Goal: Check status: Check status

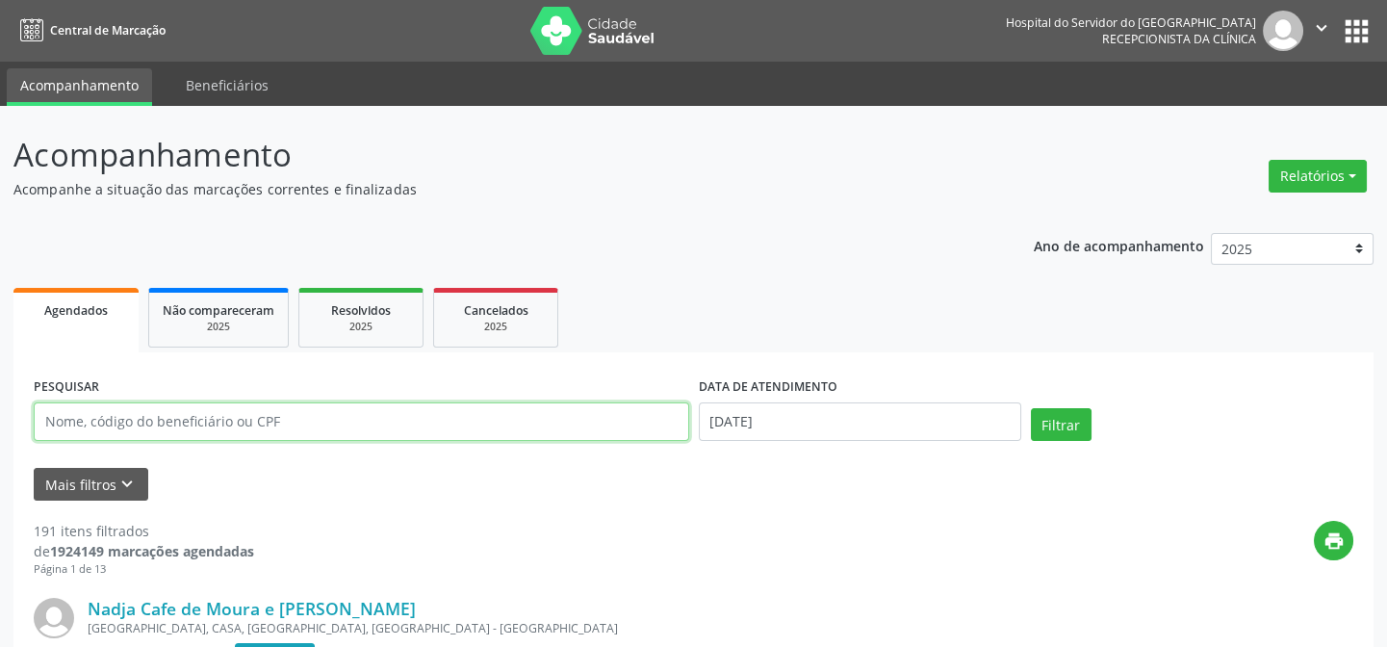
click at [41, 416] on input "text" at bounding box center [361, 421] width 655 height 38
type input "03812684462"
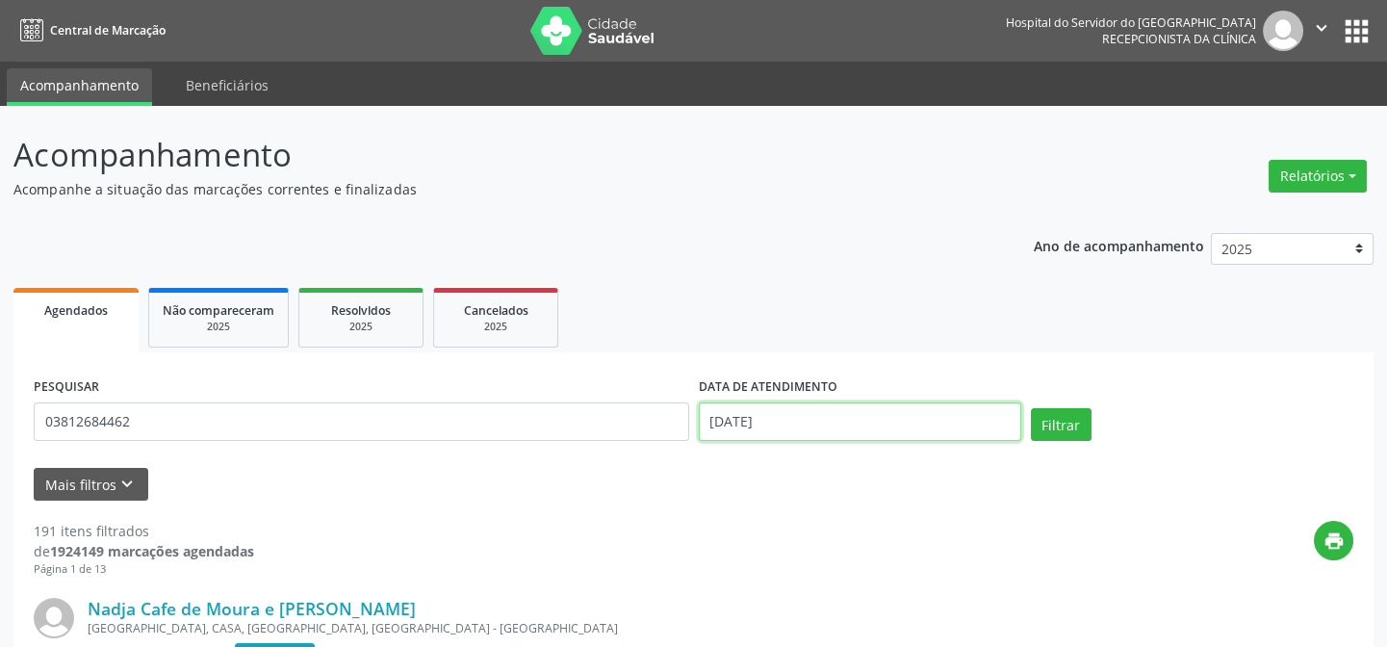
click at [731, 413] on input "[DATE]" at bounding box center [860, 421] width 322 height 38
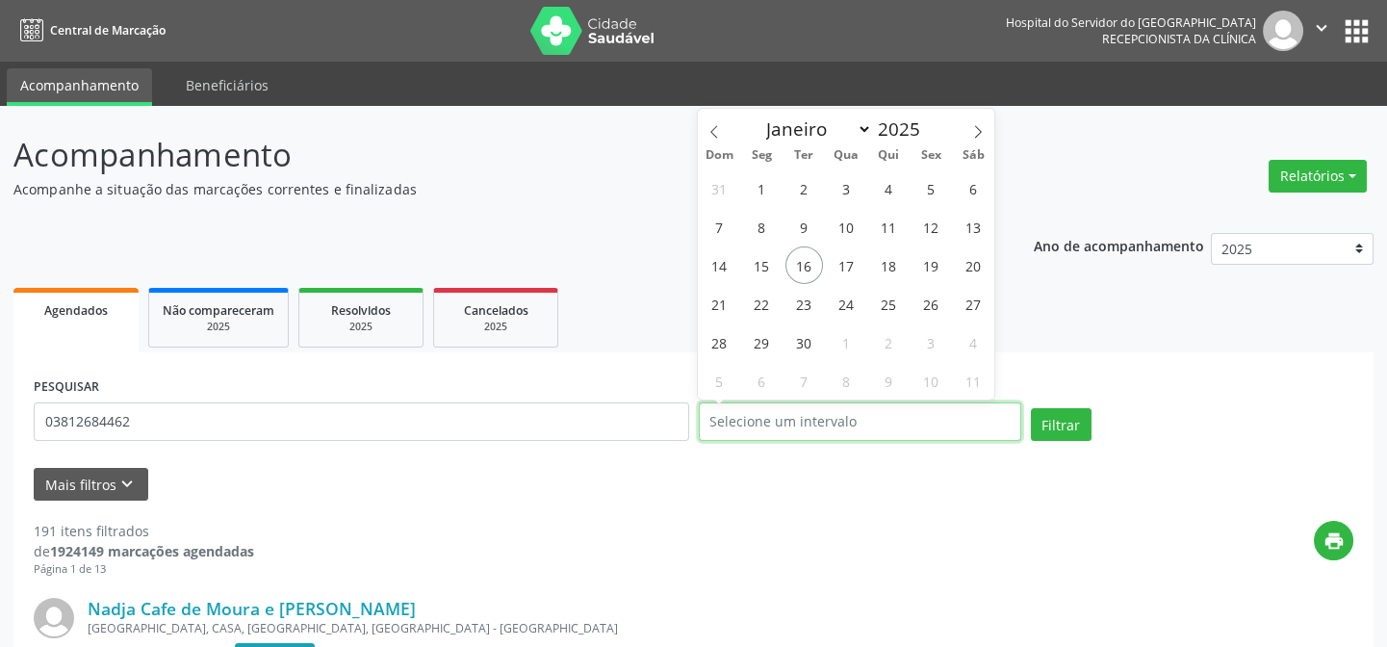
click at [1031, 408] on button "Filtrar" at bounding box center [1061, 424] width 61 height 33
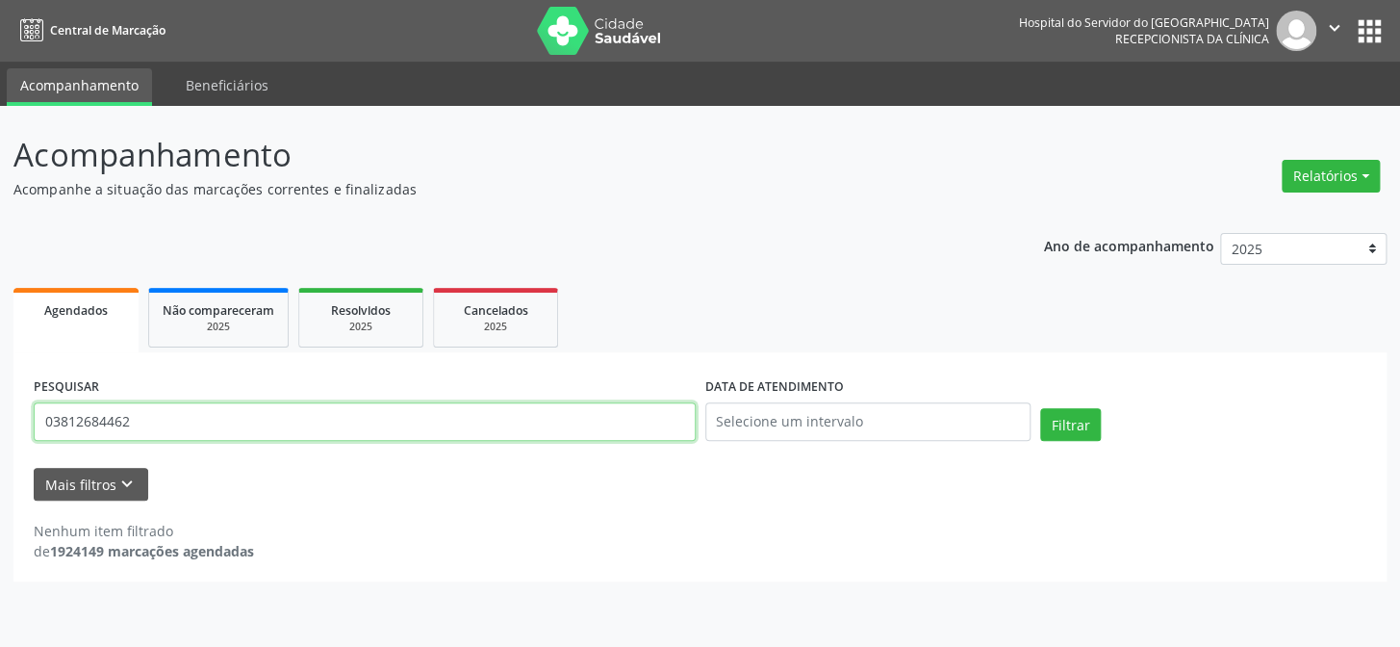
click at [179, 421] on input "03812684462" at bounding box center [365, 421] width 662 height 38
type input "0"
type input "[PERSON_NAME]"
click at [1040, 408] on button "Filtrar" at bounding box center [1070, 424] width 61 height 33
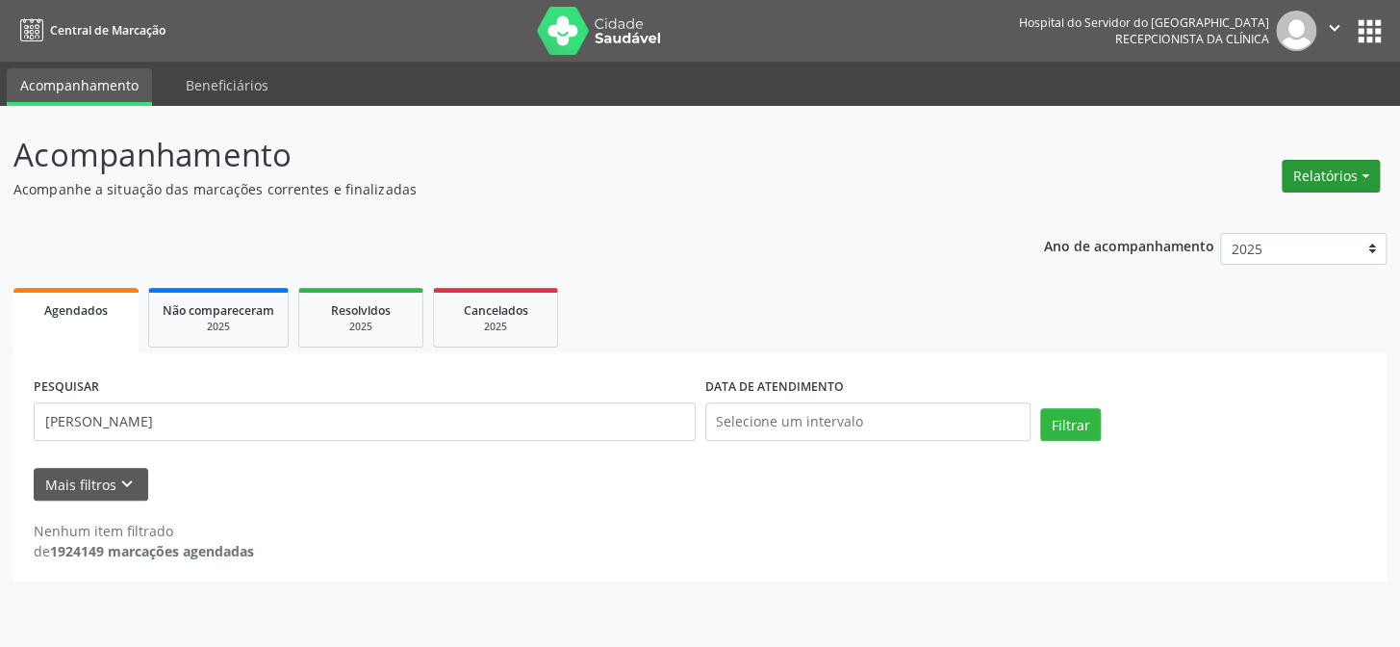
click at [1322, 177] on button "Relatórios" at bounding box center [1331, 176] width 98 height 33
click at [1288, 217] on link "Agendamentos" at bounding box center [1276, 216] width 207 height 27
select select "8"
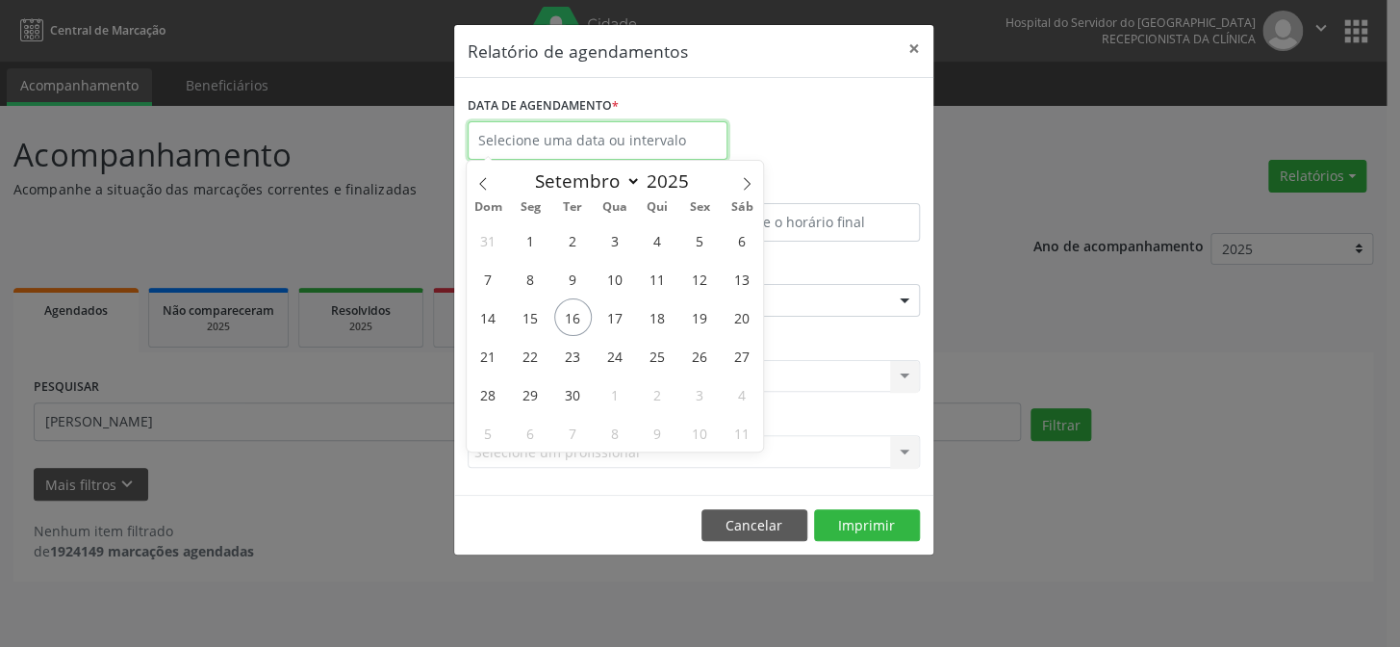
click at [598, 136] on input "text" at bounding box center [598, 140] width 260 height 38
click at [584, 321] on span "16" at bounding box center [573, 317] width 38 height 38
type input "[DATE]"
click at [589, 321] on span "16" at bounding box center [573, 317] width 38 height 38
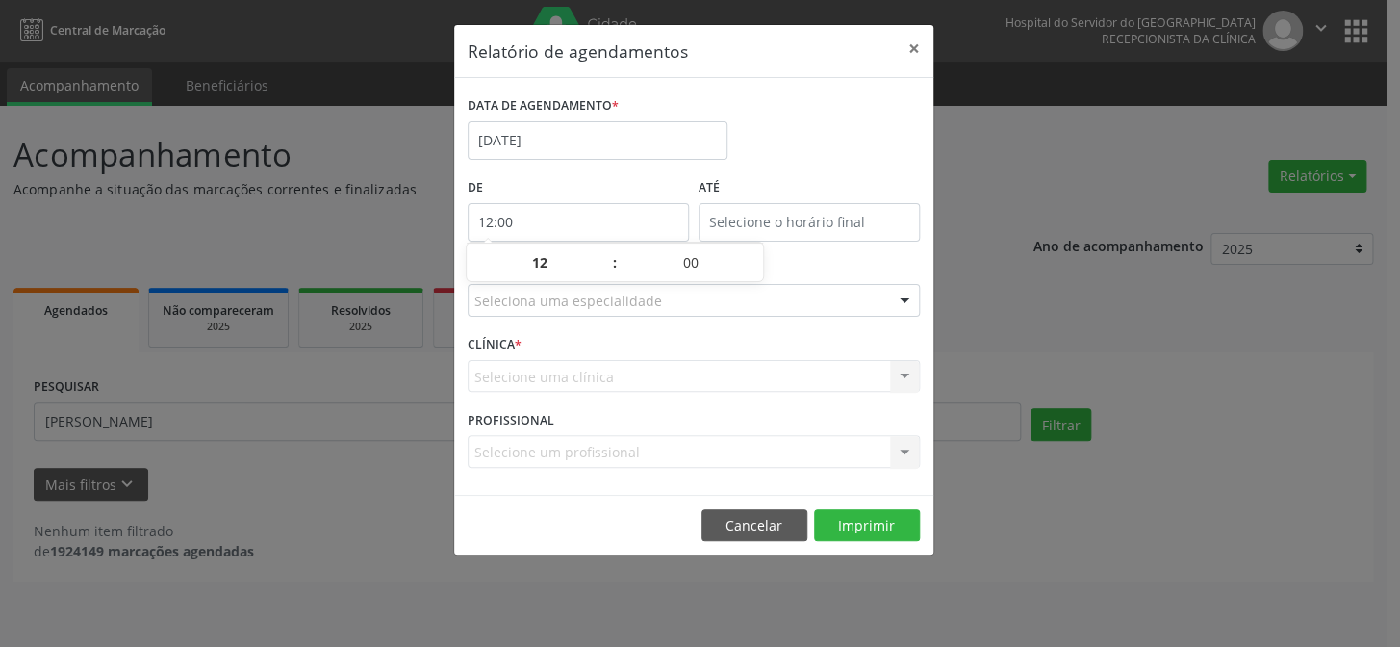
click at [529, 216] on input "12:00" at bounding box center [578, 222] width 221 height 38
click at [602, 273] on span at bounding box center [605, 272] width 13 height 19
type input "11:00"
type input "11"
click at [602, 273] on span at bounding box center [605, 272] width 13 height 19
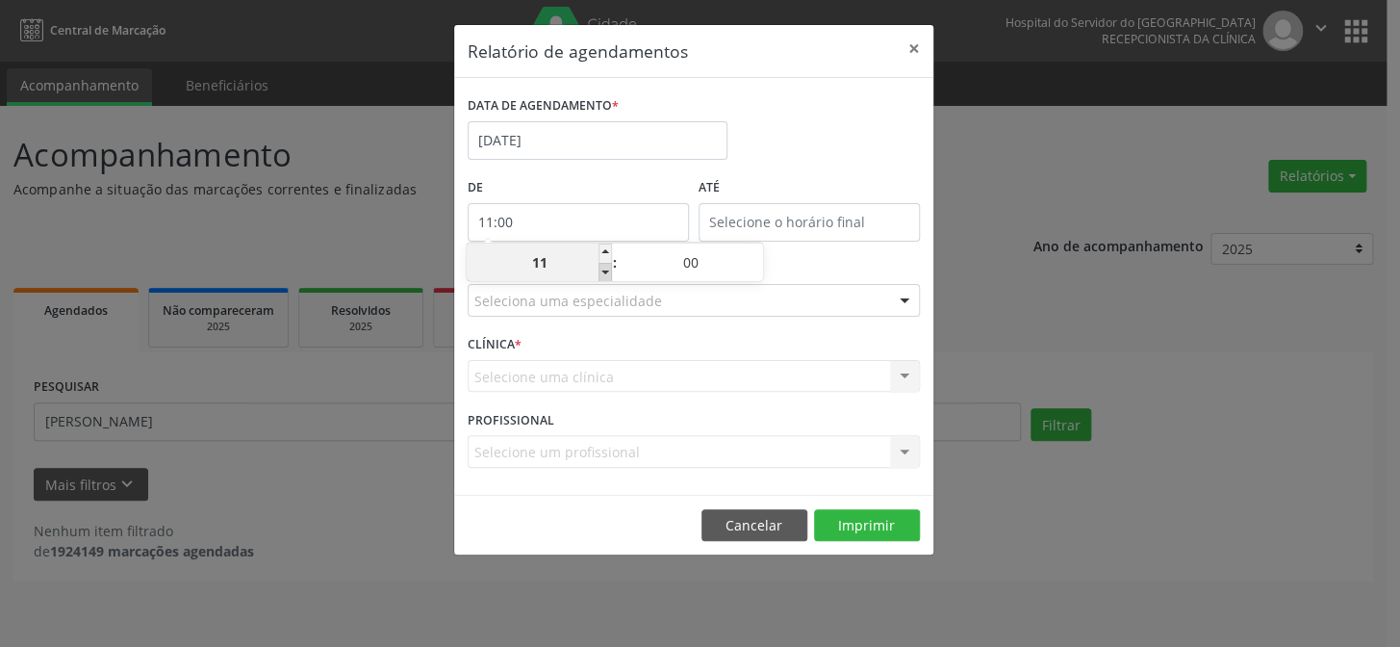
type input "10:00"
type input "10"
click at [606, 250] on span at bounding box center [605, 252] width 13 height 19
type input "11:00"
type input "11"
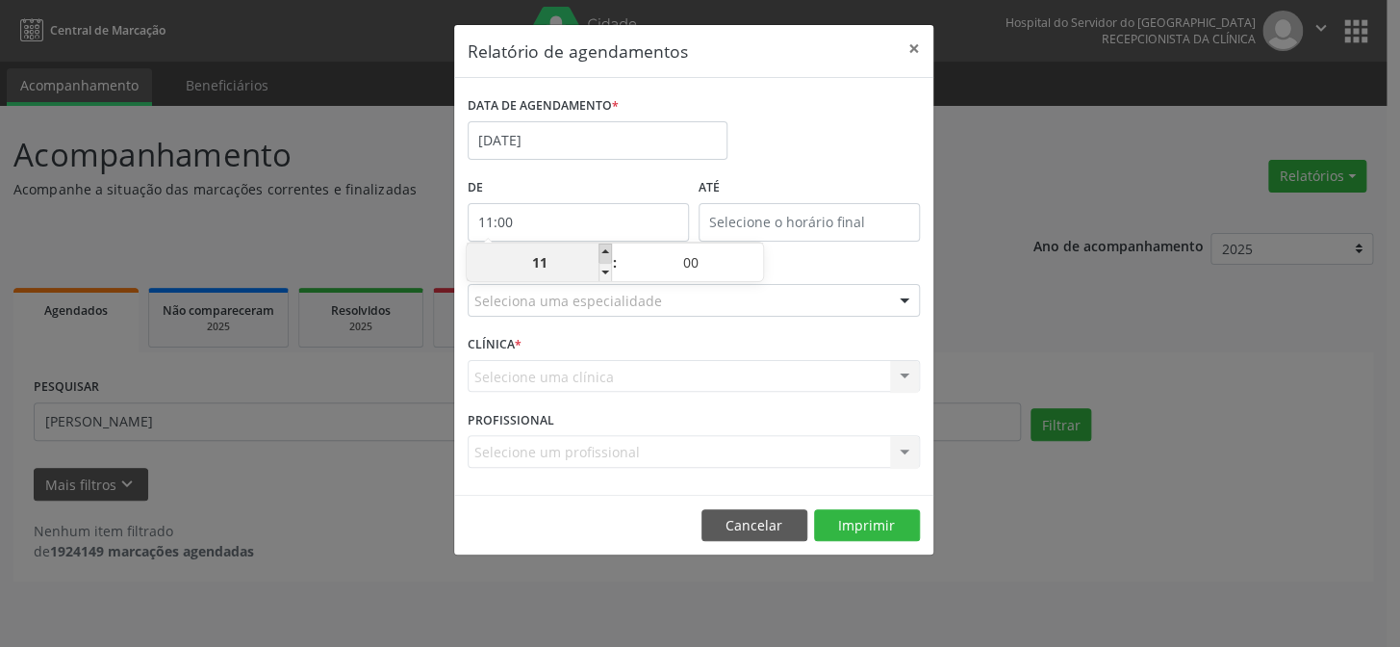
click at [606, 250] on span at bounding box center [605, 252] width 13 height 19
type input "12:00"
type input "12"
click at [606, 250] on span at bounding box center [605, 252] width 13 height 19
type input "13:00"
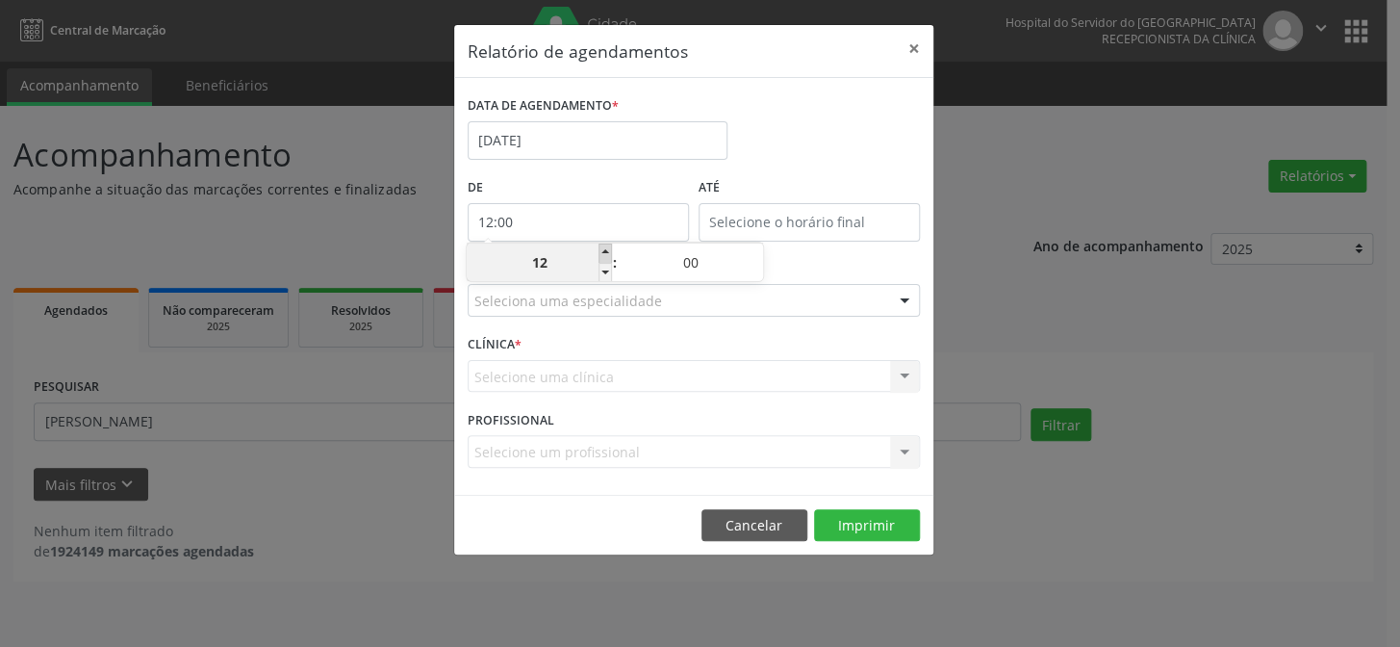
type input "13"
click at [606, 250] on span at bounding box center [605, 252] width 13 height 19
type input "14:00"
type input "14"
type input "14:00"
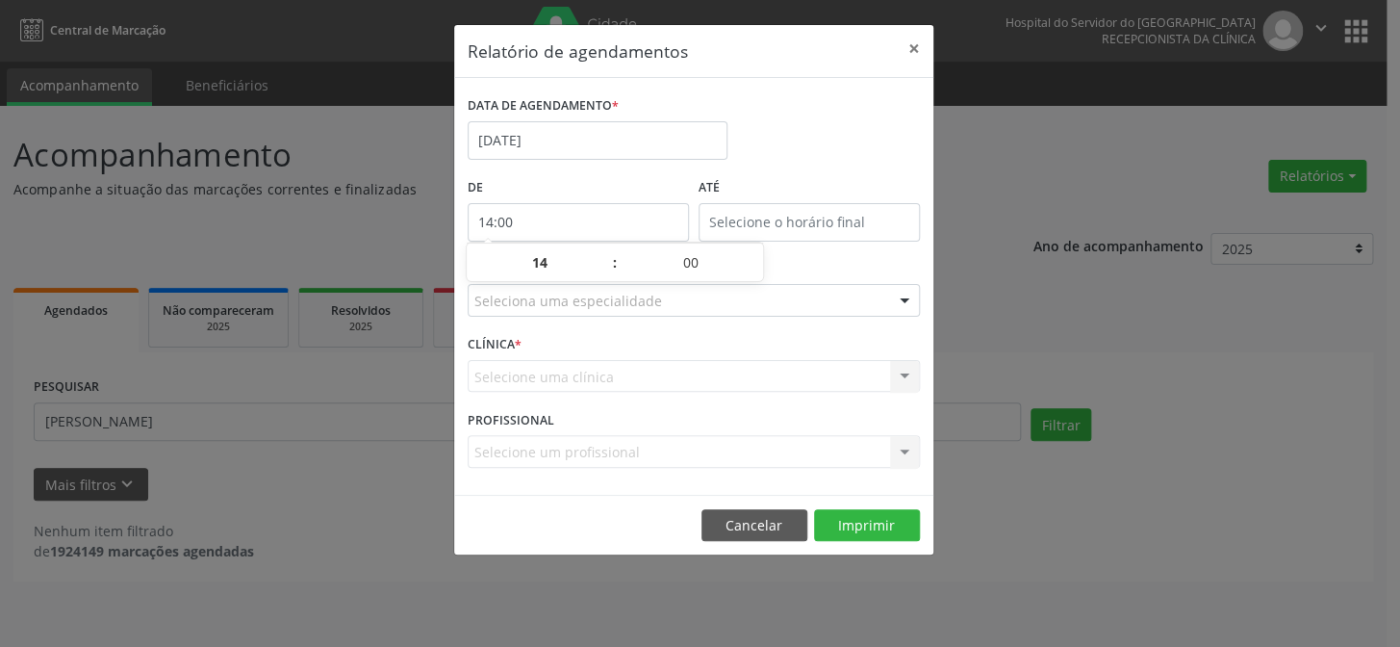
type input "14"
click at [836, 216] on input "14:00" at bounding box center [809, 222] width 221 height 38
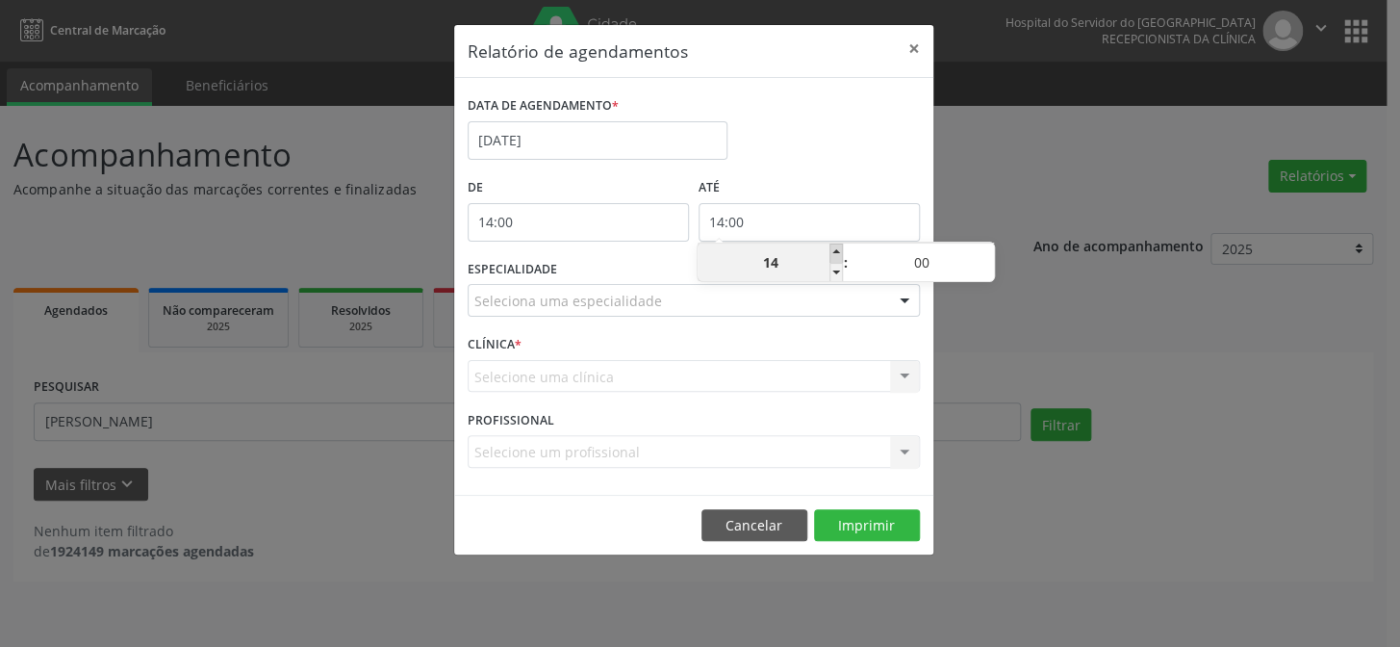
click at [836, 252] on span at bounding box center [835, 252] width 13 height 19
type input "15:00"
type input "15"
click at [836, 252] on span at bounding box center [835, 252] width 13 height 19
type input "16:00"
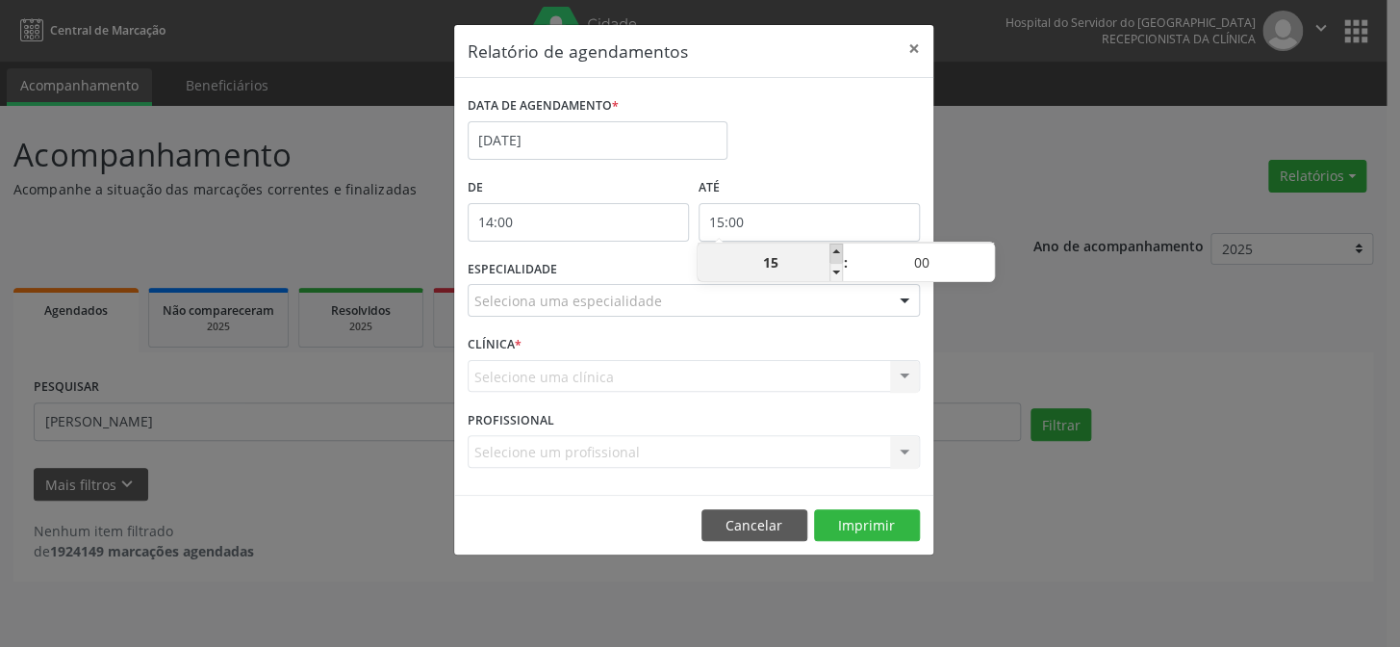
type input "16"
click at [836, 252] on span at bounding box center [835, 252] width 13 height 19
type input "17:00"
type input "17"
click at [836, 252] on span at bounding box center [835, 252] width 13 height 19
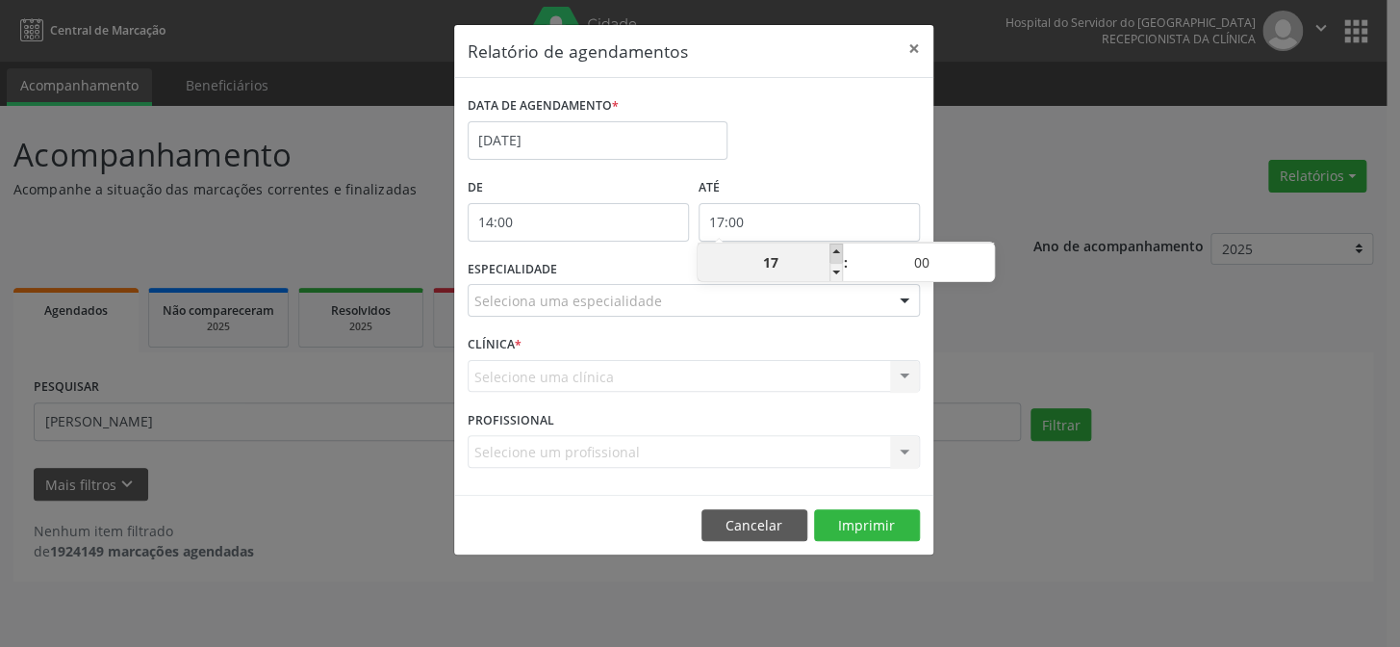
type input "18:00"
type input "18"
click at [836, 252] on span at bounding box center [835, 252] width 13 height 19
type input "19:00"
type input "19"
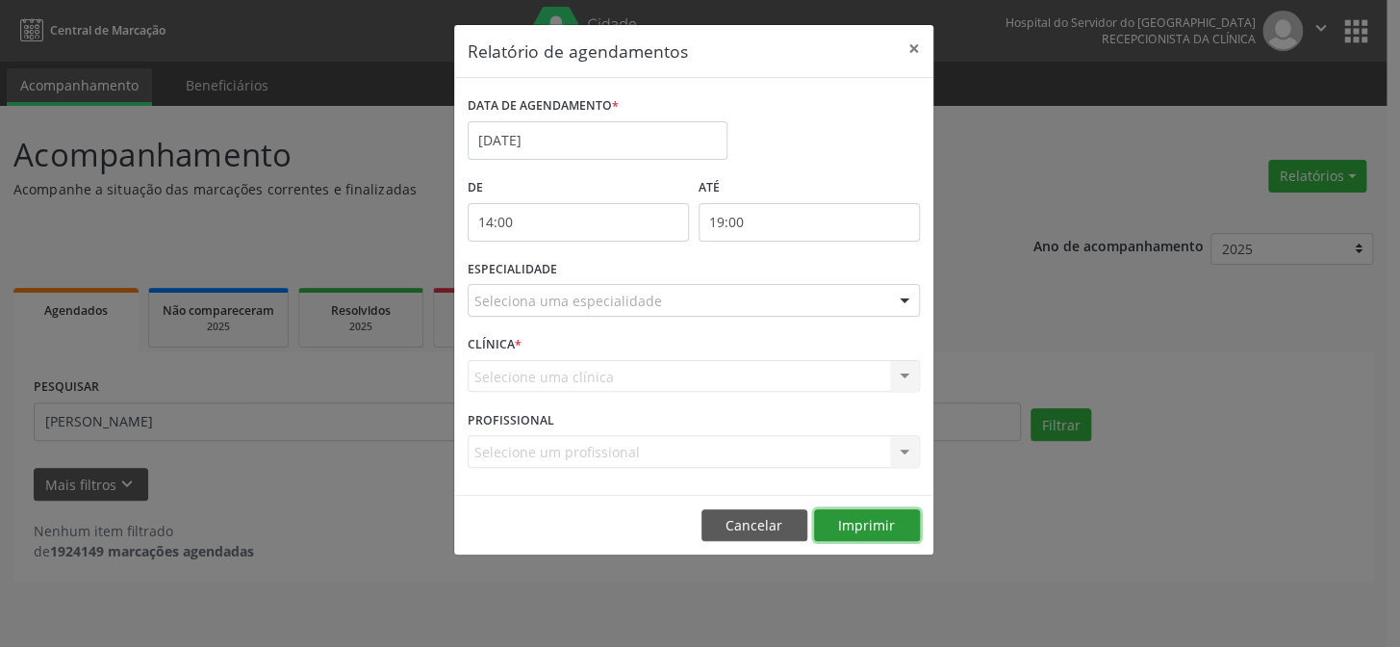
click at [872, 513] on button "Imprimir" at bounding box center [867, 525] width 106 height 33
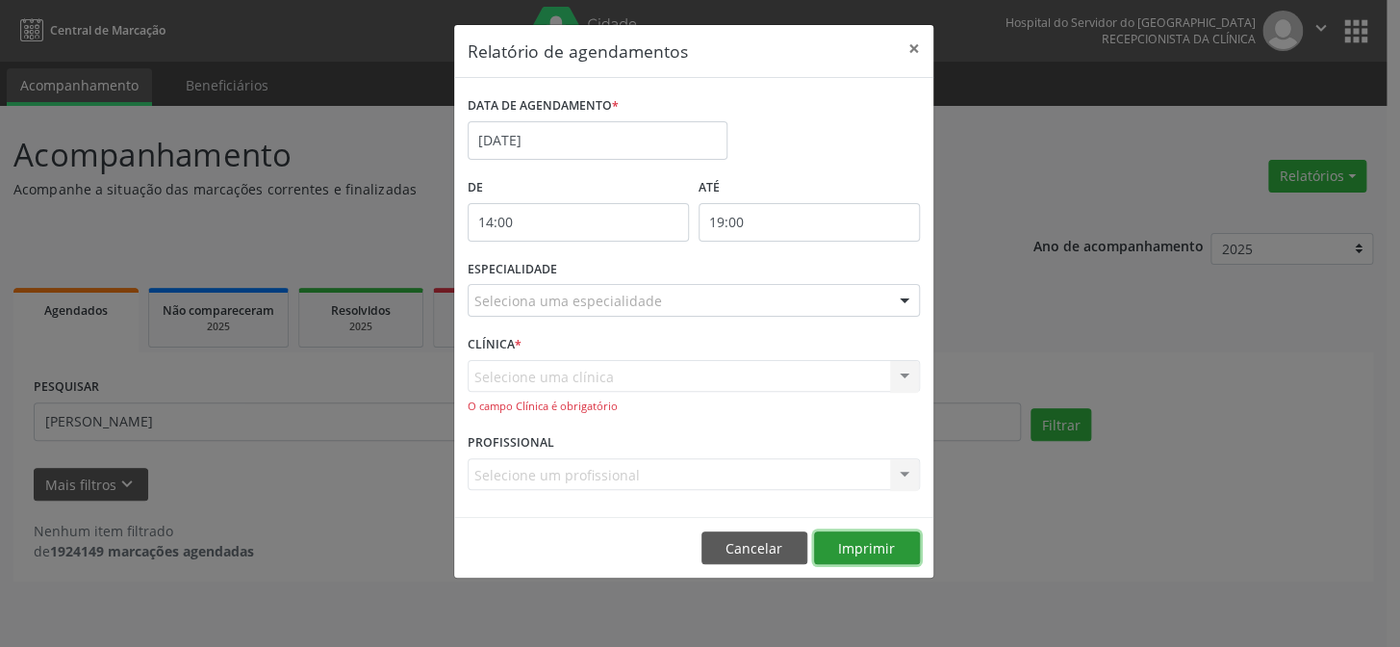
click at [884, 549] on button "Imprimir" at bounding box center [867, 547] width 106 height 33
click at [913, 46] on button "×" at bounding box center [914, 48] width 38 height 47
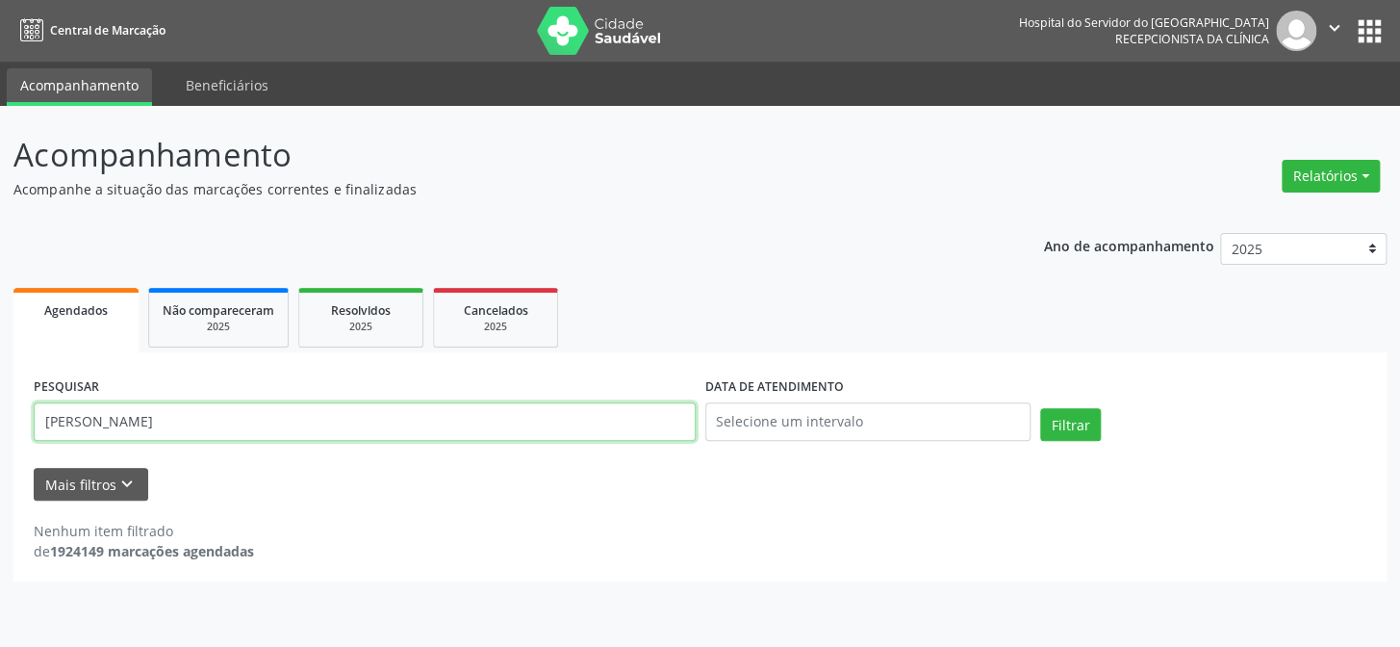
click at [280, 421] on input "[PERSON_NAME]" at bounding box center [365, 421] width 662 height 38
type input "b"
